Goal: Task Accomplishment & Management: Use online tool/utility

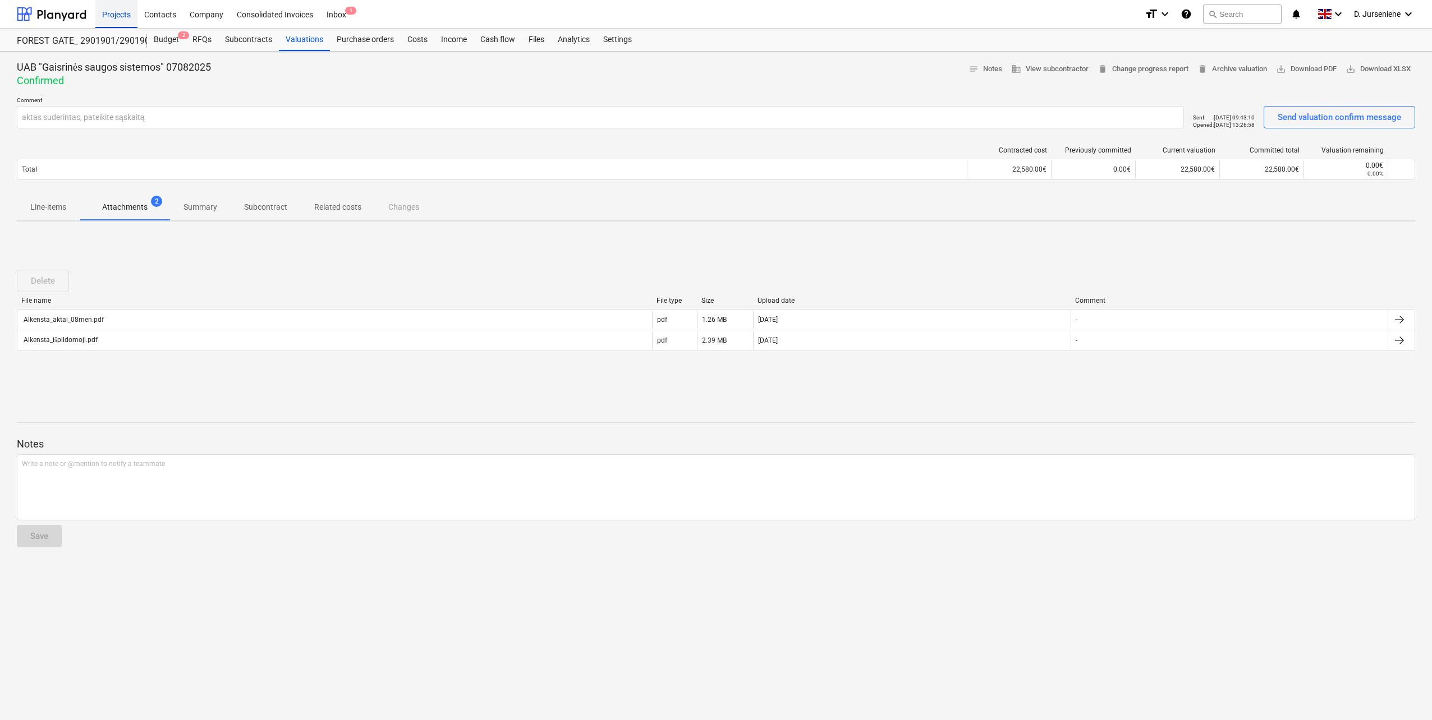
click at [107, 17] on div "Projects" at bounding box center [116, 13] width 42 height 29
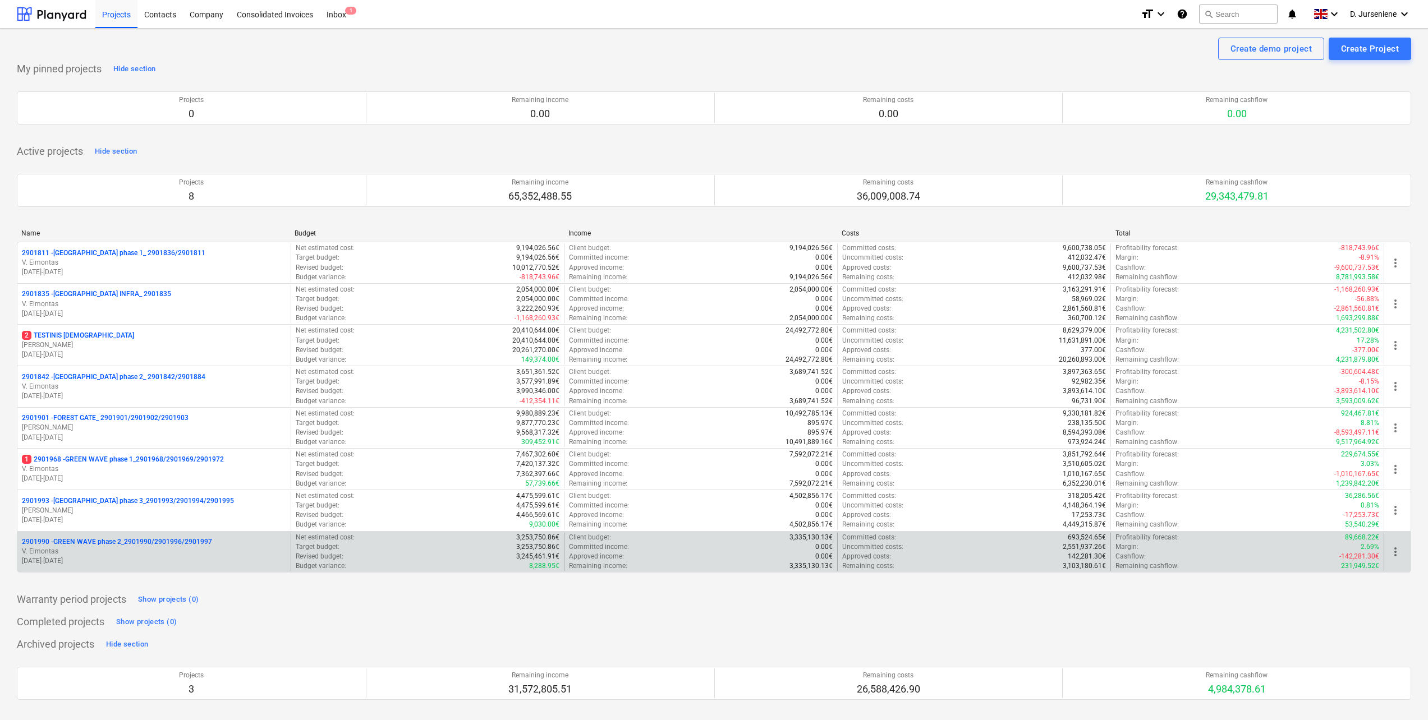
click at [128, 543] on p "2901990 - GREEN WAVE phase 2_2901990/2901996/2901997" at bounding box center [117, 543] width 190 height 10
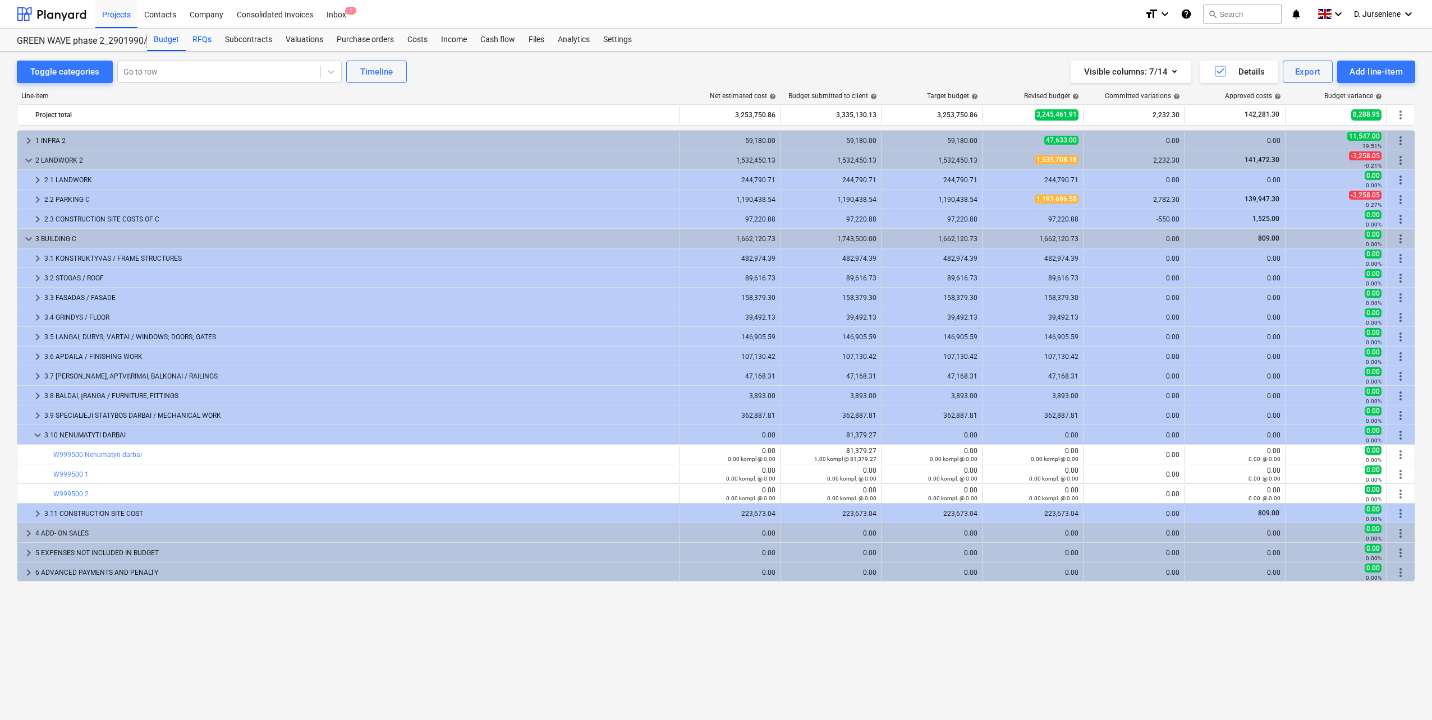
click at [200, 39] on div "RFQs" at bounding box center [202, 40] width 33 height 22
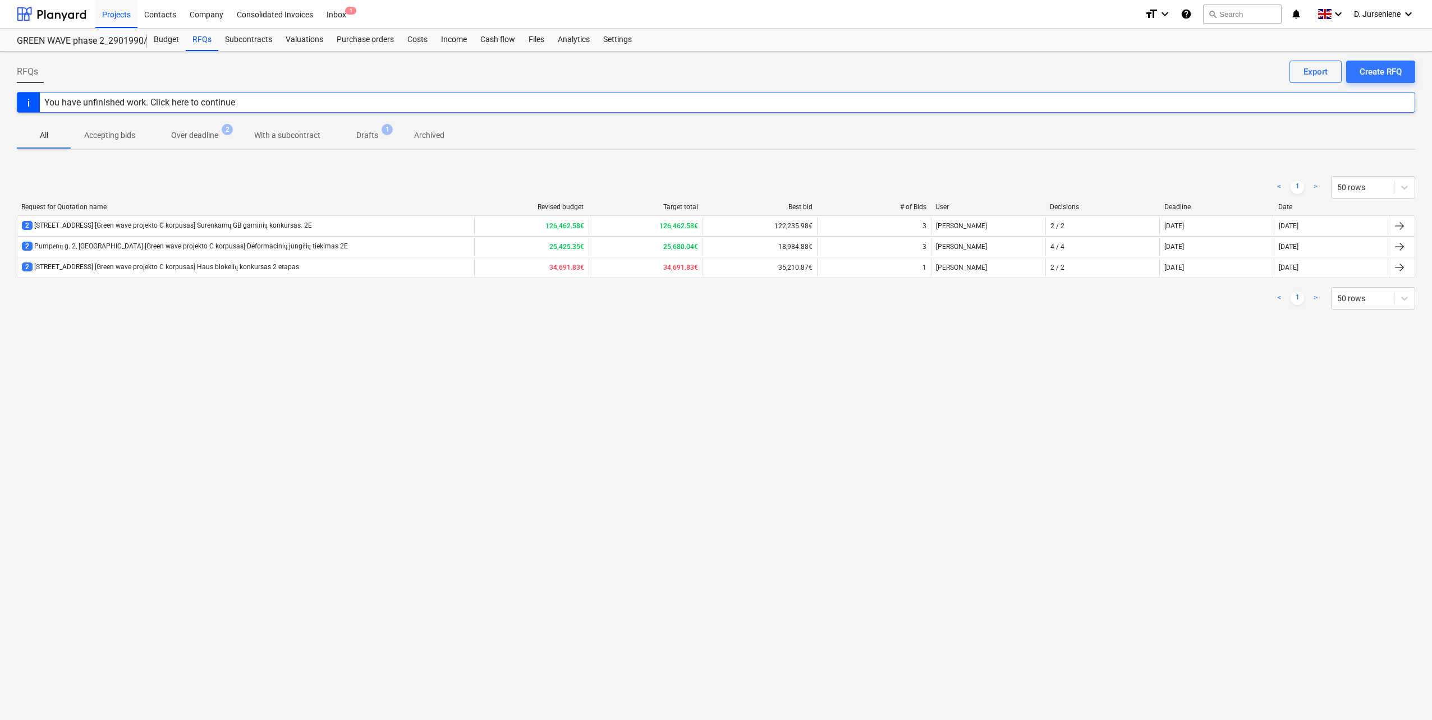
drag, startPoint x: 107, startPoint y: 130, endPoint x: 114, endPoint y: 129, distance: 7.3
click at [107, 131] on p "Accepting bids" at bounding box center [109, 136] width 51 height 12
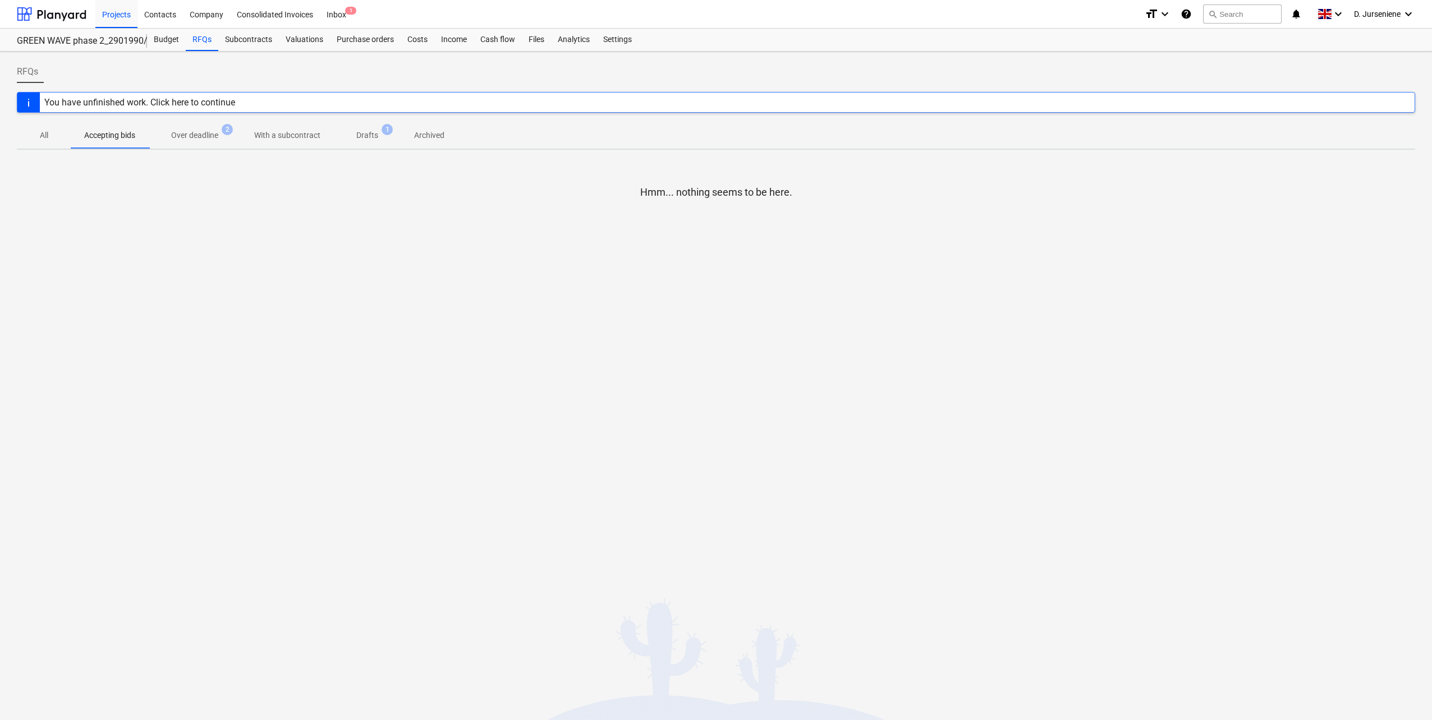
click at [180, 133] on p "Over deadline" at bounding box center [194, 136] width 47 height 12
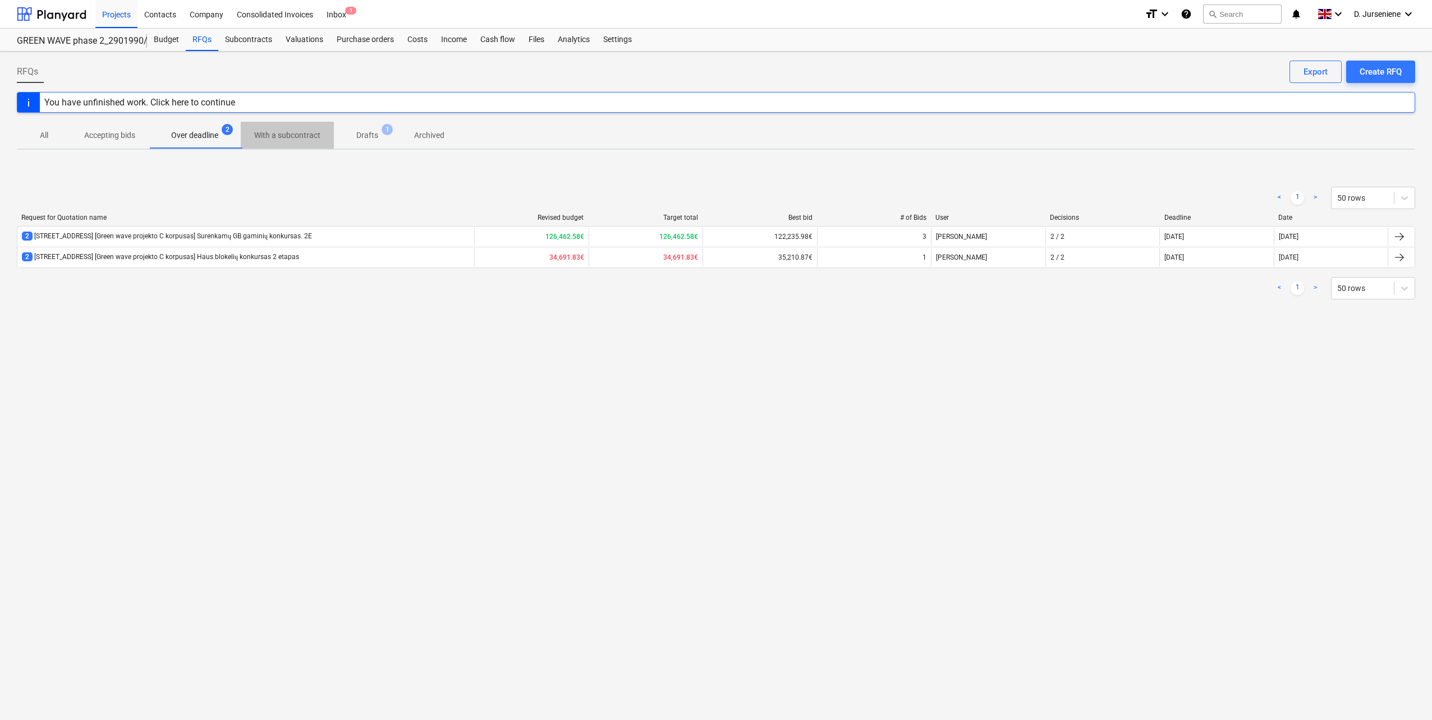
click at [276, 136] on p "With a subcontract" at bounding box center [287, 136] width 66 height 12
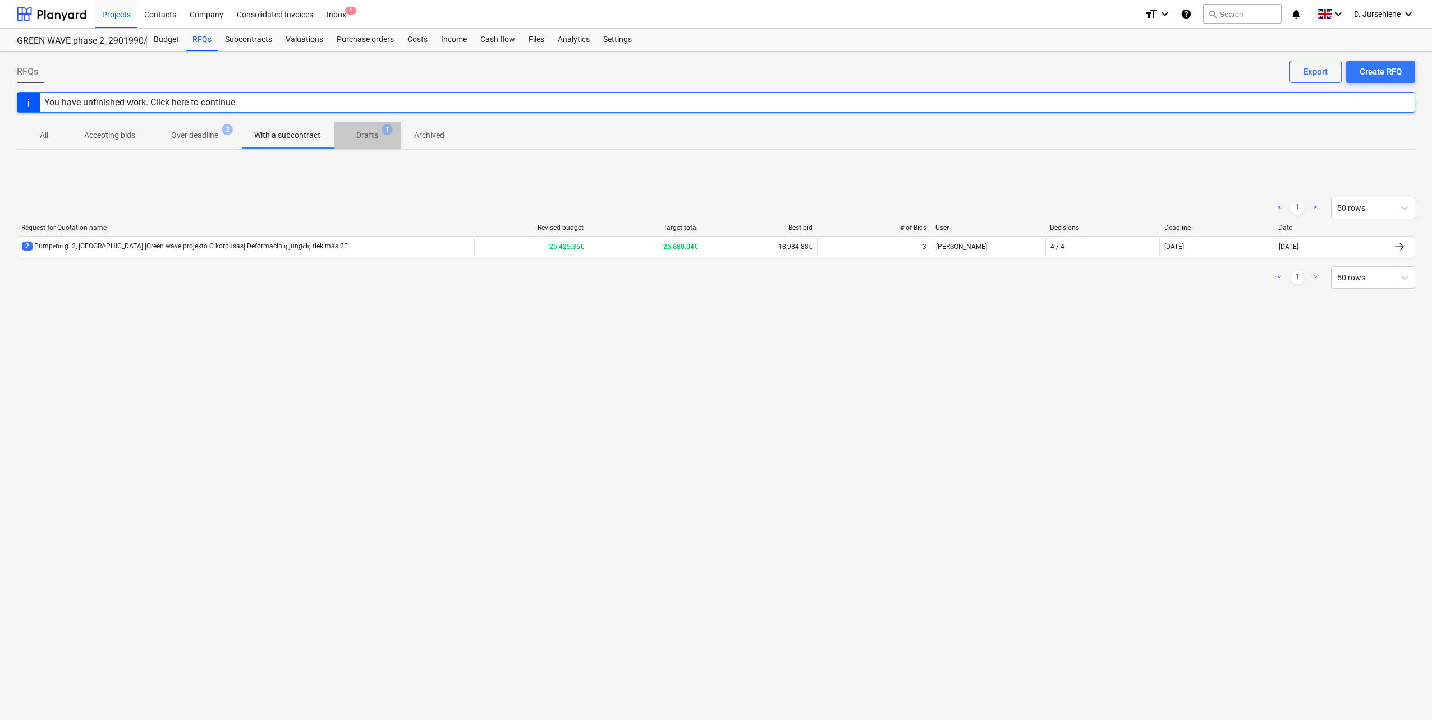
click at [368, 136] on p "Drafts" at bounding box center [367, 136] width 22 height 12
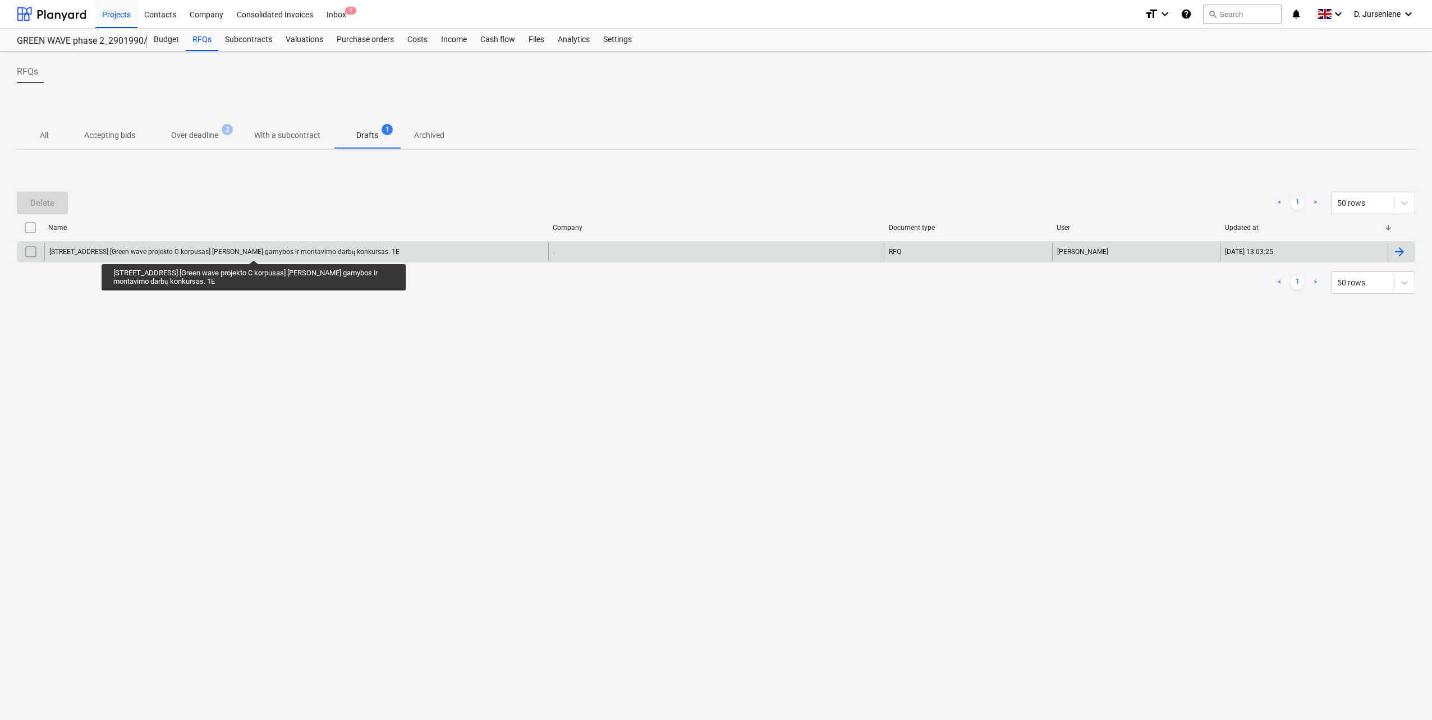
click at [253, 250] on div "[STREET_ADDRESS] [Green wave projekto C korpusas] [PERSON_NAME] gamybos ir mont…" at bounding box center [224, 252] width 350 height 8
click at [151, 248] on div "[STREET_ADDRESS] [Green wave projekto C korpusas] [PERSON_NAME] gamybos ir mont…" at bounding box center [296, 252] width 504 height 18
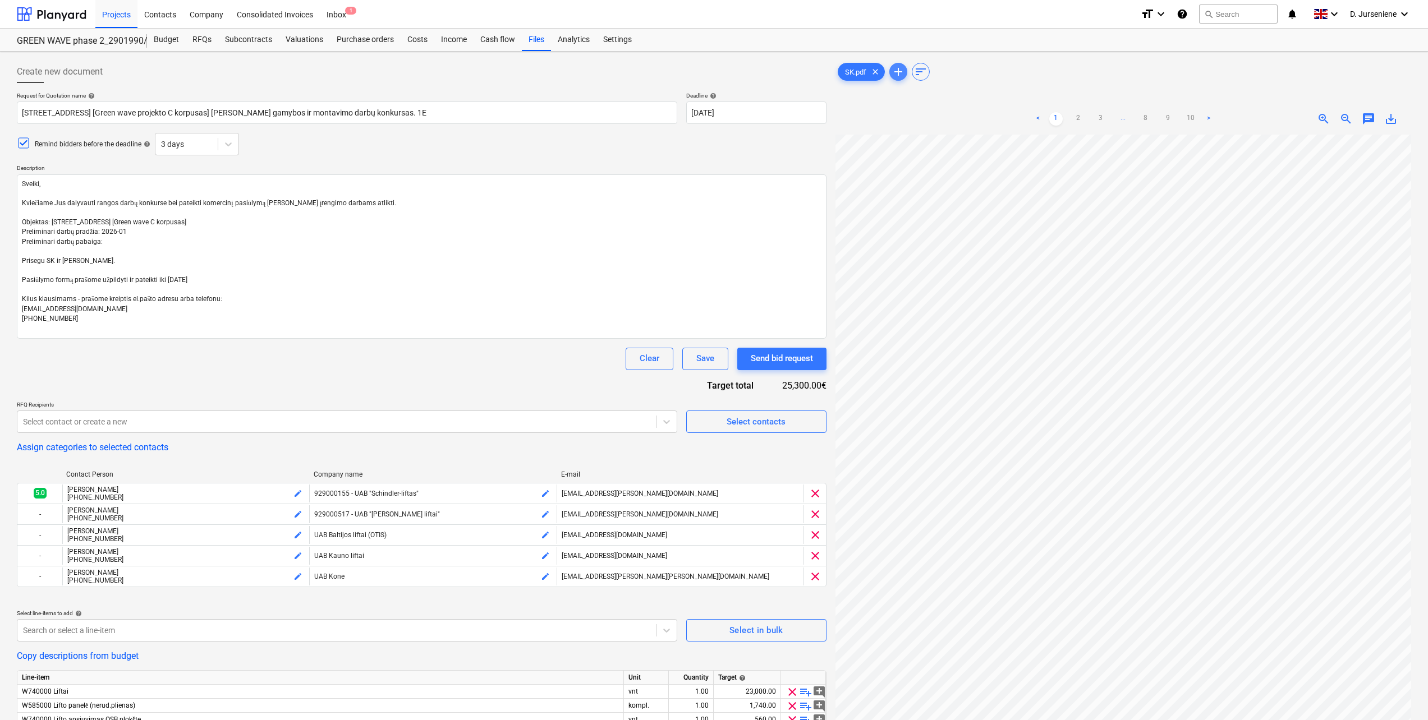
click at [897, 72] on span "add" at bounding box center [898, 71] width 13 height 13
click at [1129, 411] on div "Browse Files" at bounding box center [1124, 414] width 48 height 15
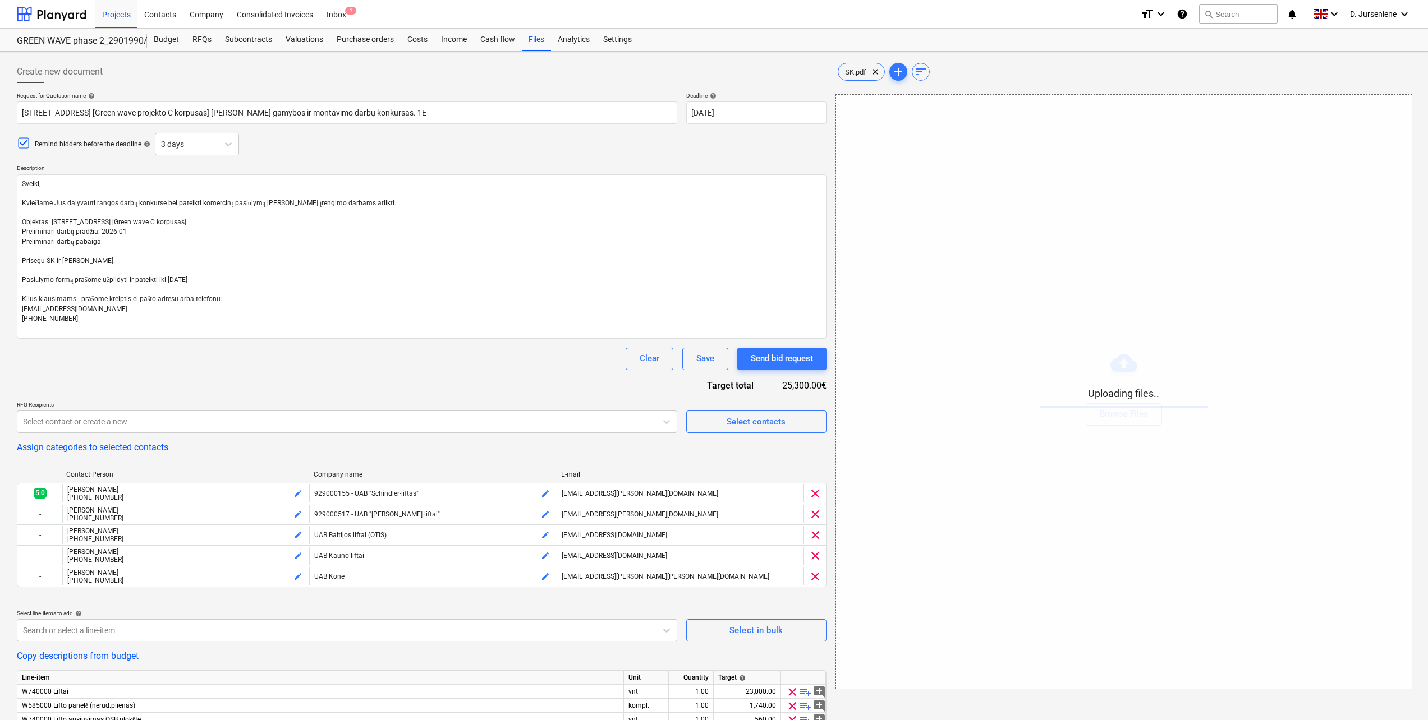
type textarea "x"
